Goal: Task Accomplishment & Management: Use online tool/utility

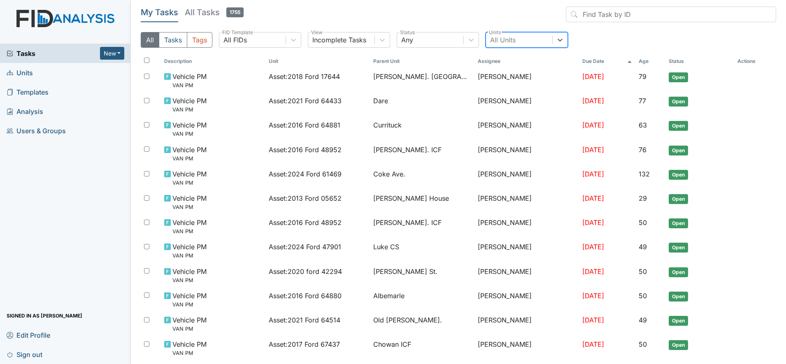
click at [500, 38] on div "All Units" at bounding box center [503, 40] width 26 height 10
type input "dare"
click at [499, 64] on div "Dare" at bounding box center [526, 61] width 82 height 16
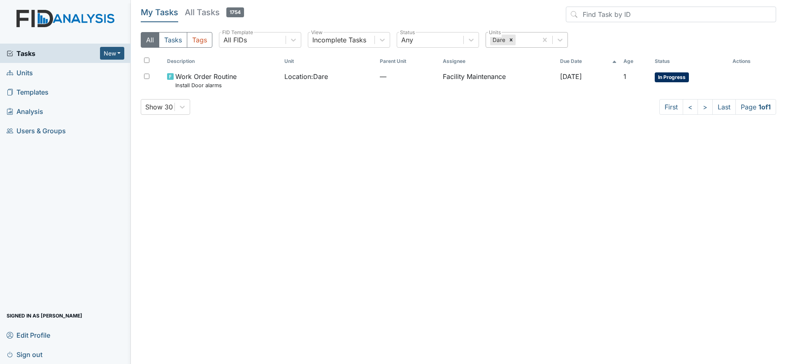
click at [381, 190] on main "My Tasks All Tasks 1754 All Tasks Tags All FIDs FID Template Incomplete Tasks V…" at bounding box center [458, 182] width 655 height 364
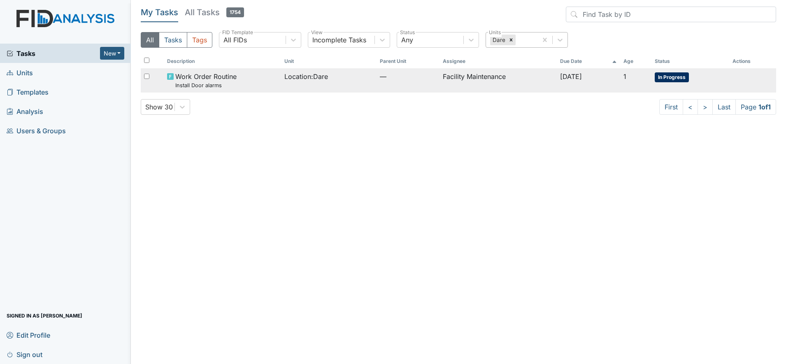
click at [314, 76] on span "Location : Dare" at bounding box center [306, 77] width 44 height 10
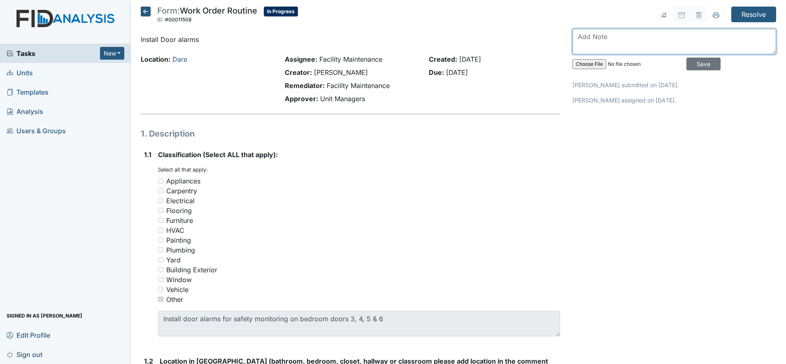
click at [583, 38] on textarea at bounding box center [674, 42] width 204 height 26
type textarea "need to ordered door alarm for bedrooms"
click at [692, 63] on input "Save" at bounding box center [703, 64] width 34 height 13
click at [711, 43] on textarea "need to ordered door alarm for bedrooms" at bounding box center [674, 42] width 204 height 26
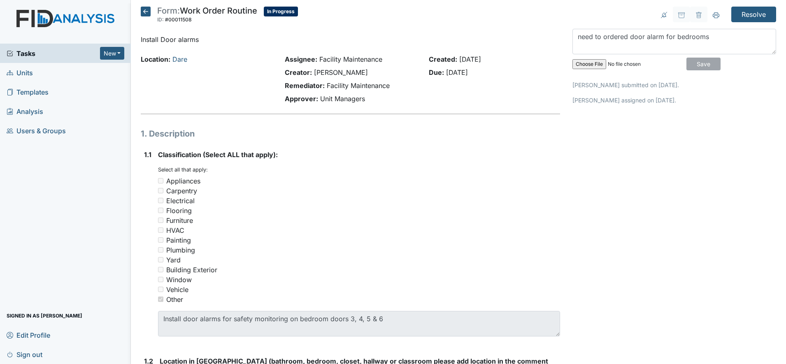
click at [715, 89] on p "Debra Provencher submitted on Oct 07, 2025." at bounding box center [674, 85] width 204 height 9
click at [688, 60] on input "Save" at bounding box center [703, 64] width 34 height 13
